Goal: Information Seeking & Learning: Learn about a topic

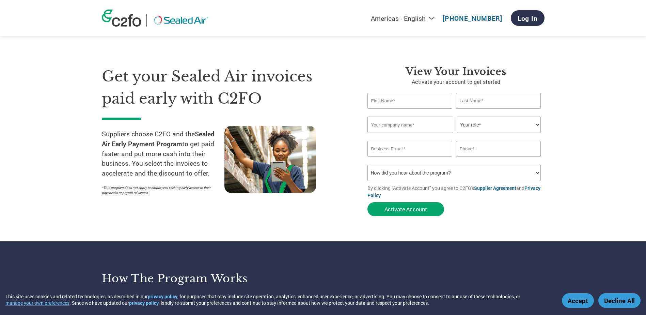
click at [208, 197] on div "Suppliers choose C2FO and the Sealed Air Early Payment Program to get paid fast…" at bounding box center [163, 162] width 123 height 73
click at [119, 21] on img at bounding box center [122, 18] width 40 height 17
click at [537, 211] on form "Invalid first name or first name is too long Invalid last name or last name is …" at bounding box center [455, 156] width 177 height 127
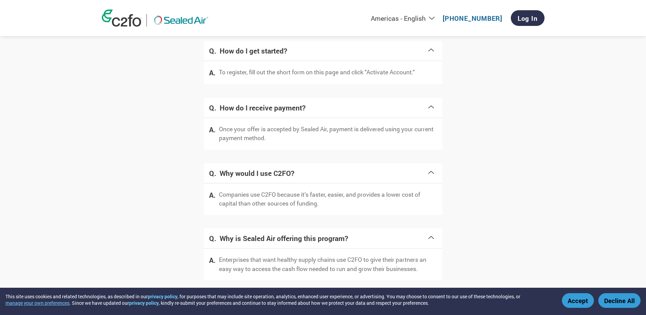
scroll to position [1313, 0]
